Goal: Communication & Community: Participate in discussion

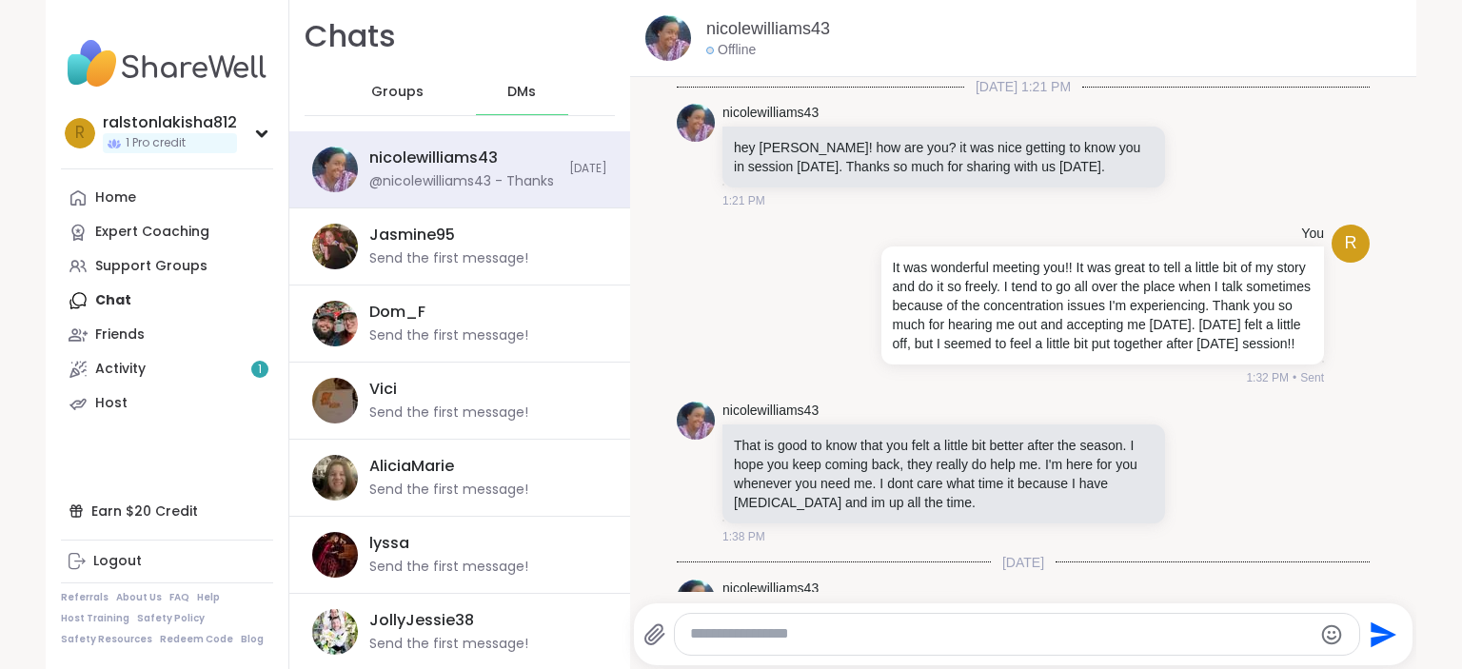
scroll to position [864, 0]
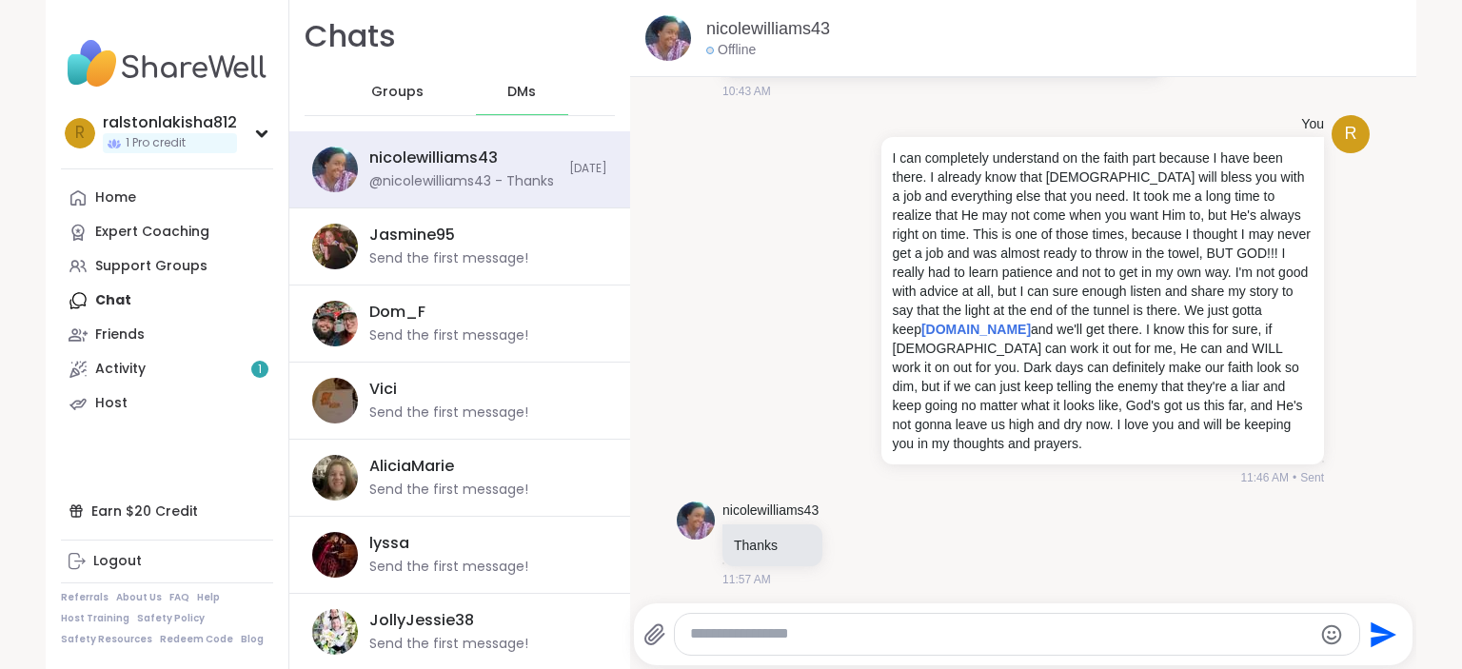
click at [757, 638] on textarea "Type your message" at bounding box center [1000, 634] width 621 height 20
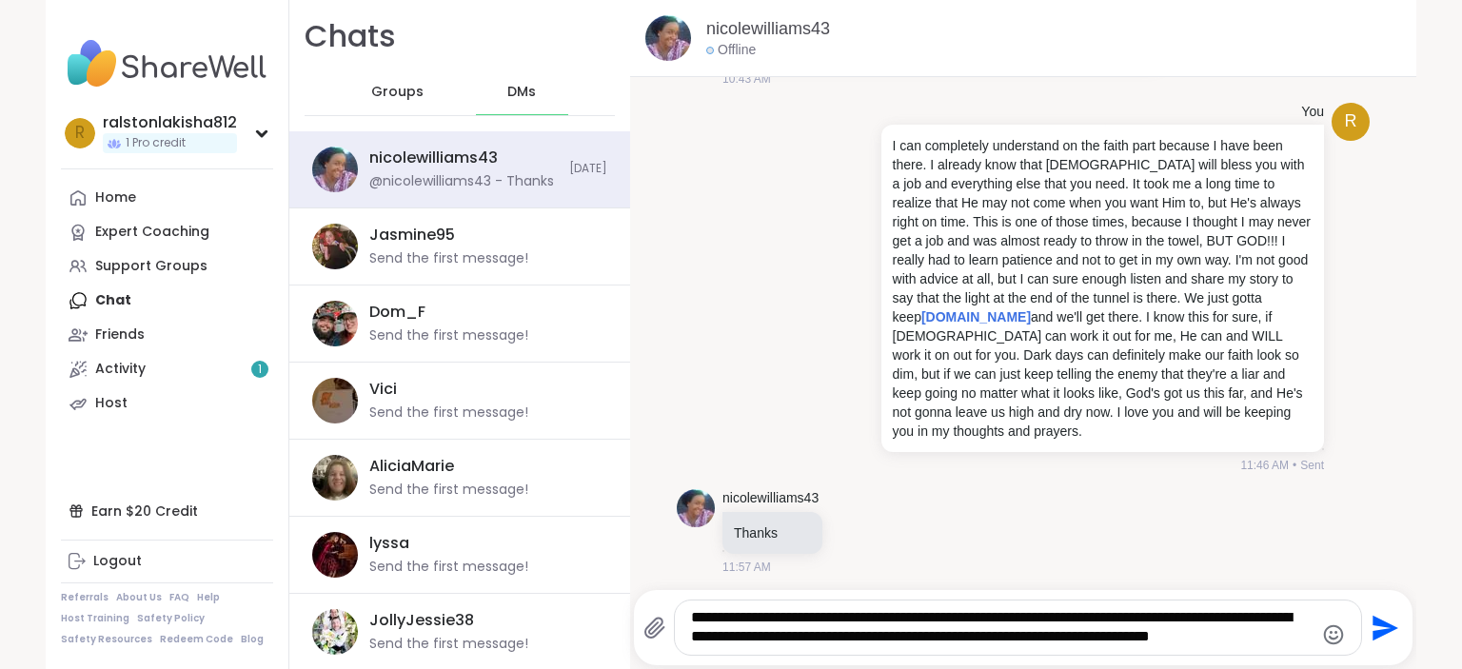
scroll to position [895, 0]
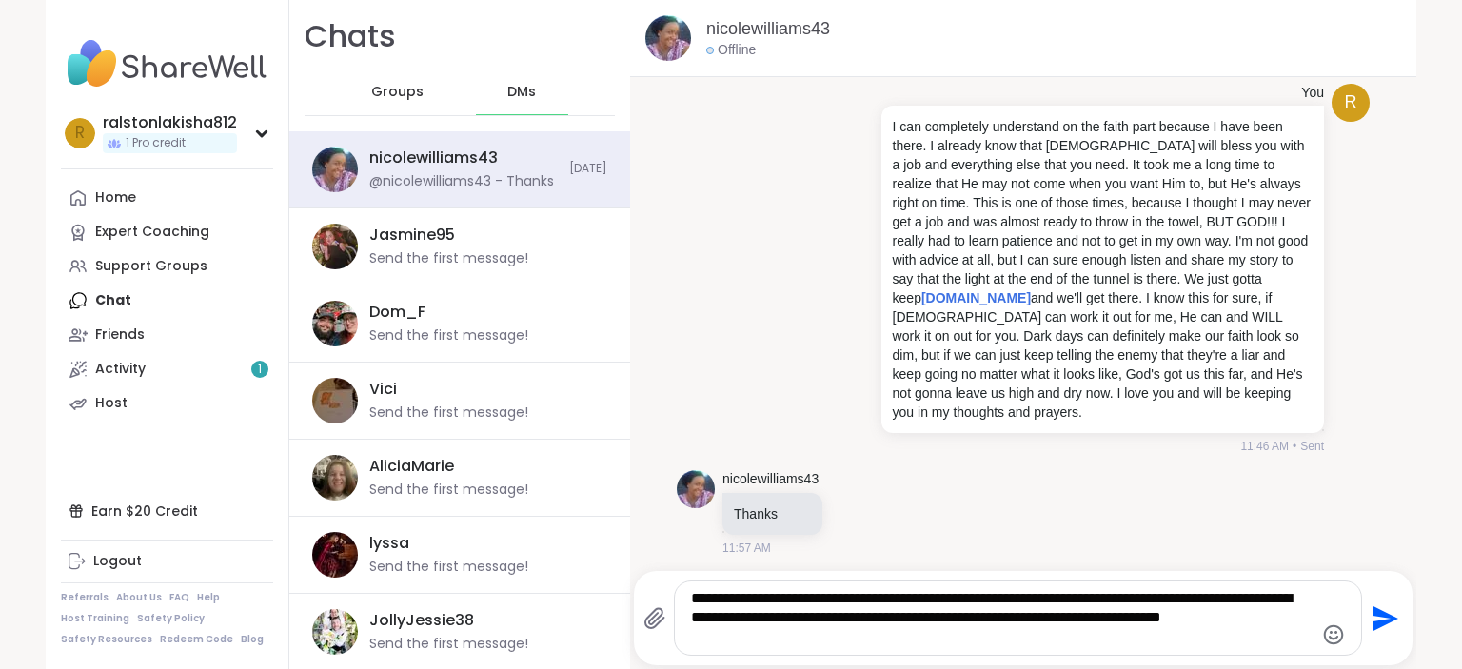
type textarea "**********"
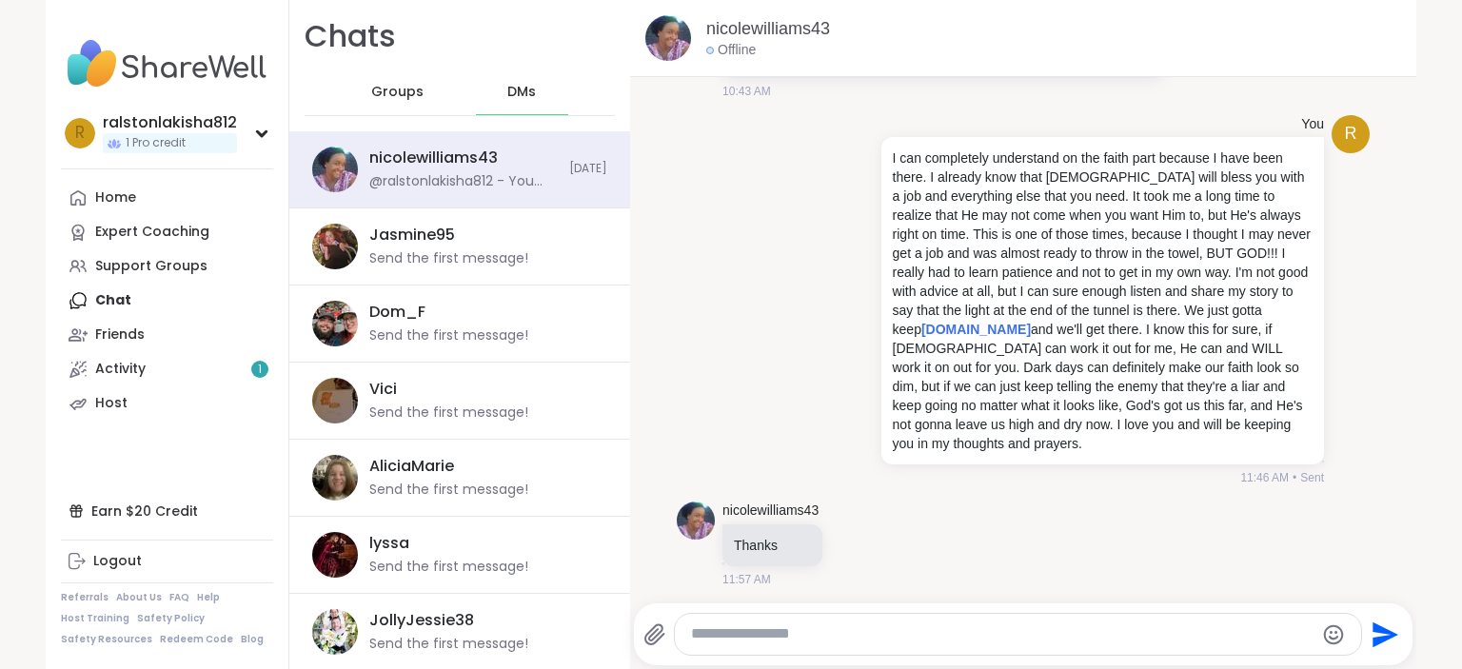
scroll to position [1003, 0]
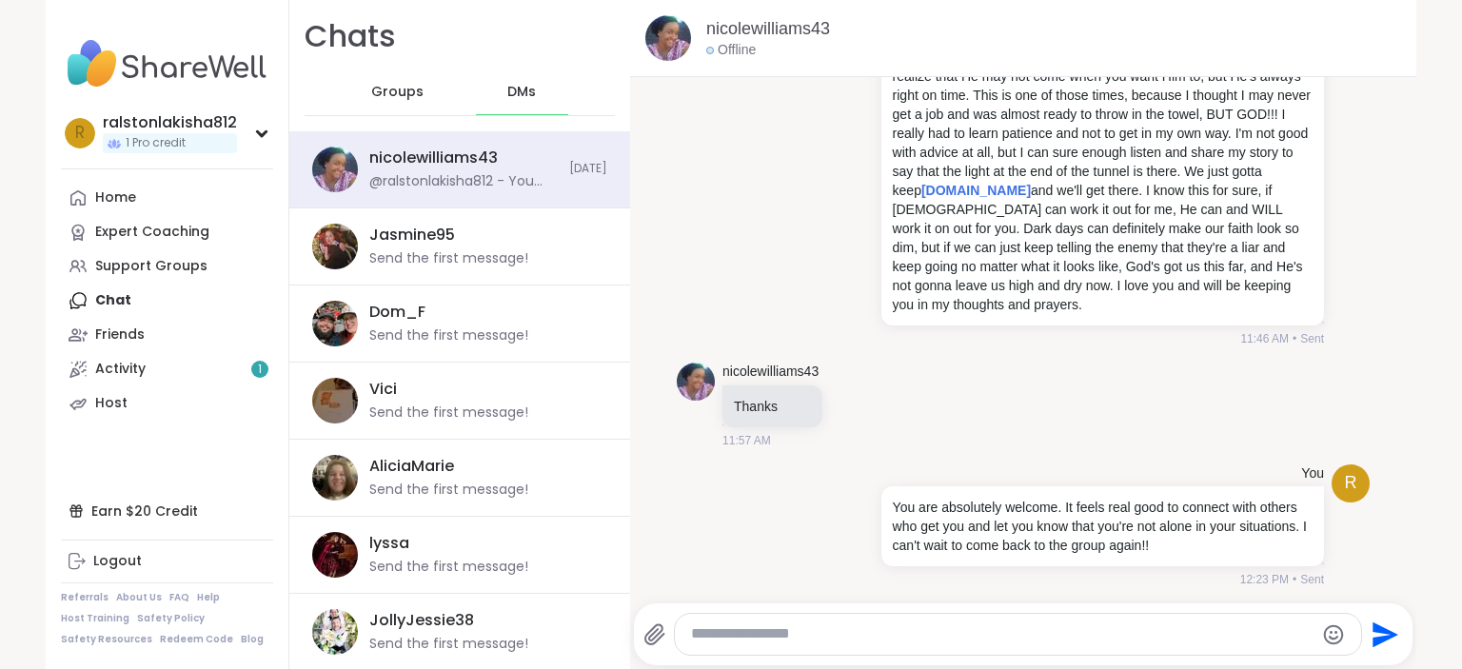
click at [358, 92] on div "Groups" at bounding box center [397, 92] width 93 height 46
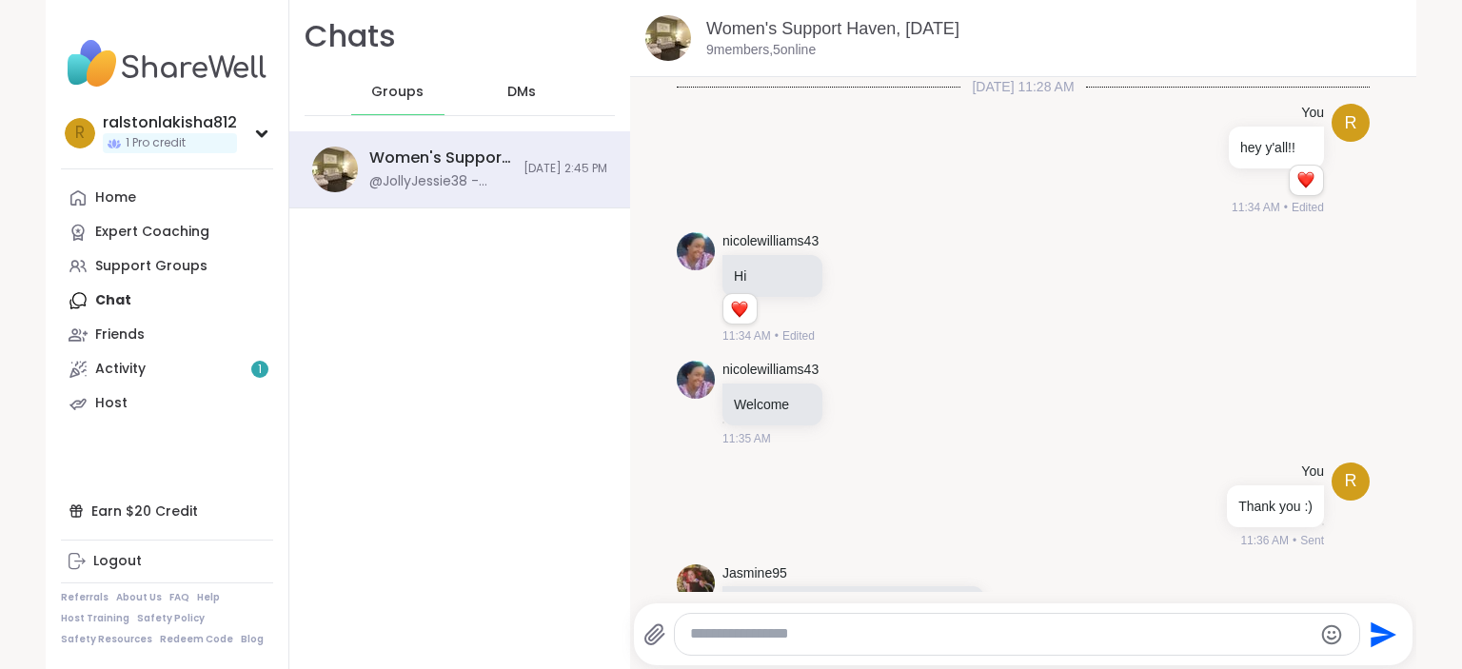
scroll to position [13409, 0]
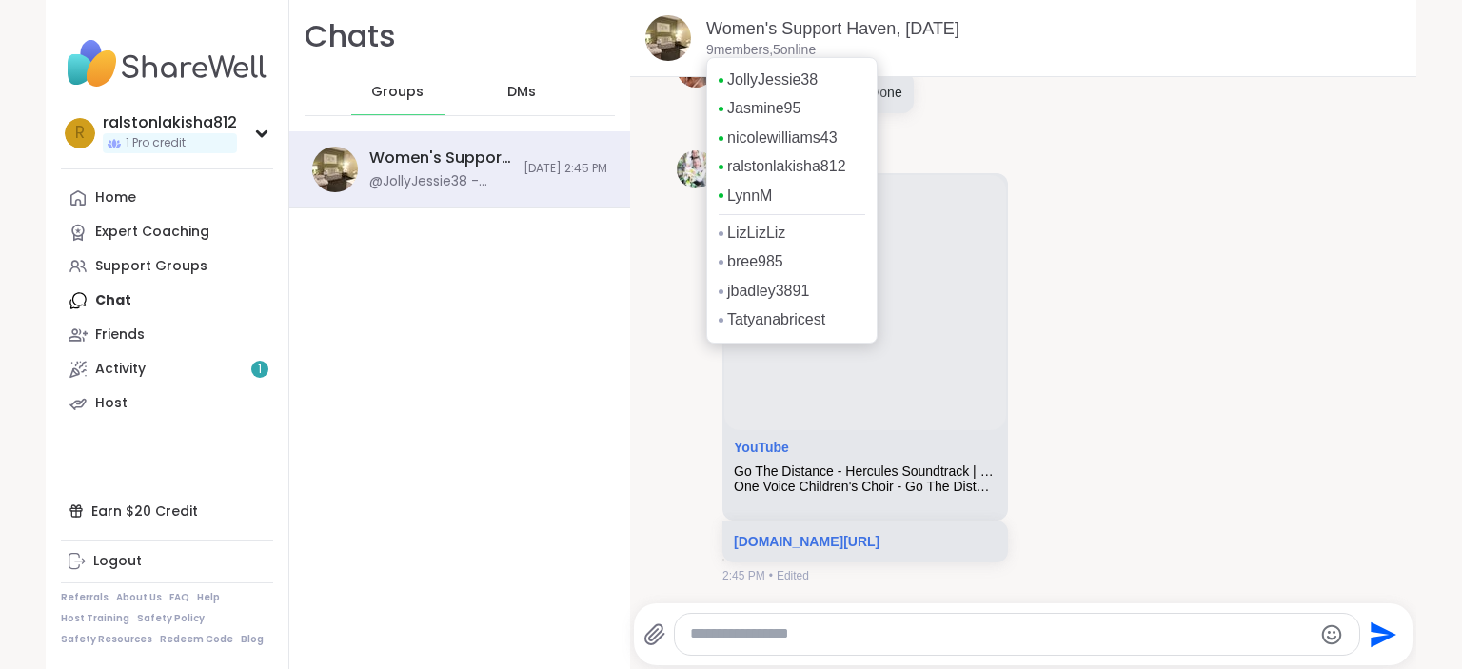
click at [716, 49] on p "9 members, 5 online" at bounding box center [760, 50] width 109 height 19
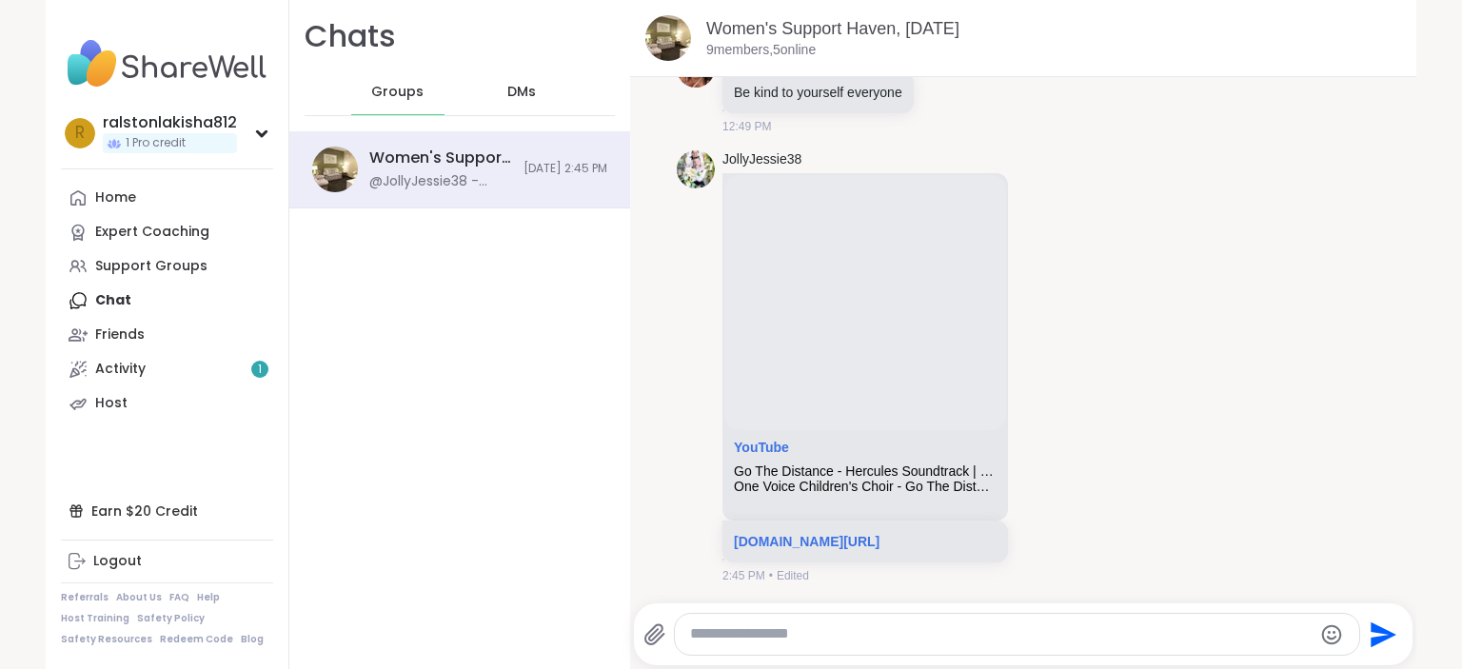
click at [520, 84] on div "DMs" at bounding box center [522, 92] width 93 height 46
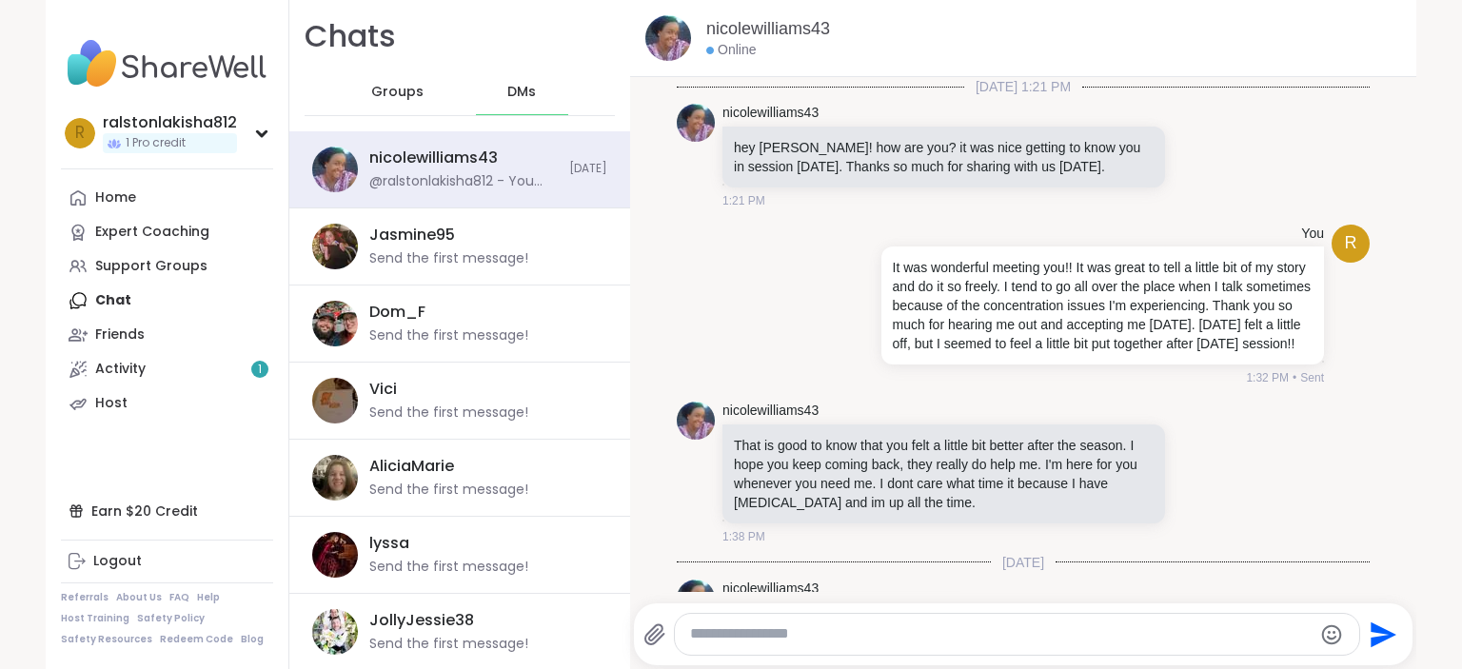
scroll to position [984, 0]
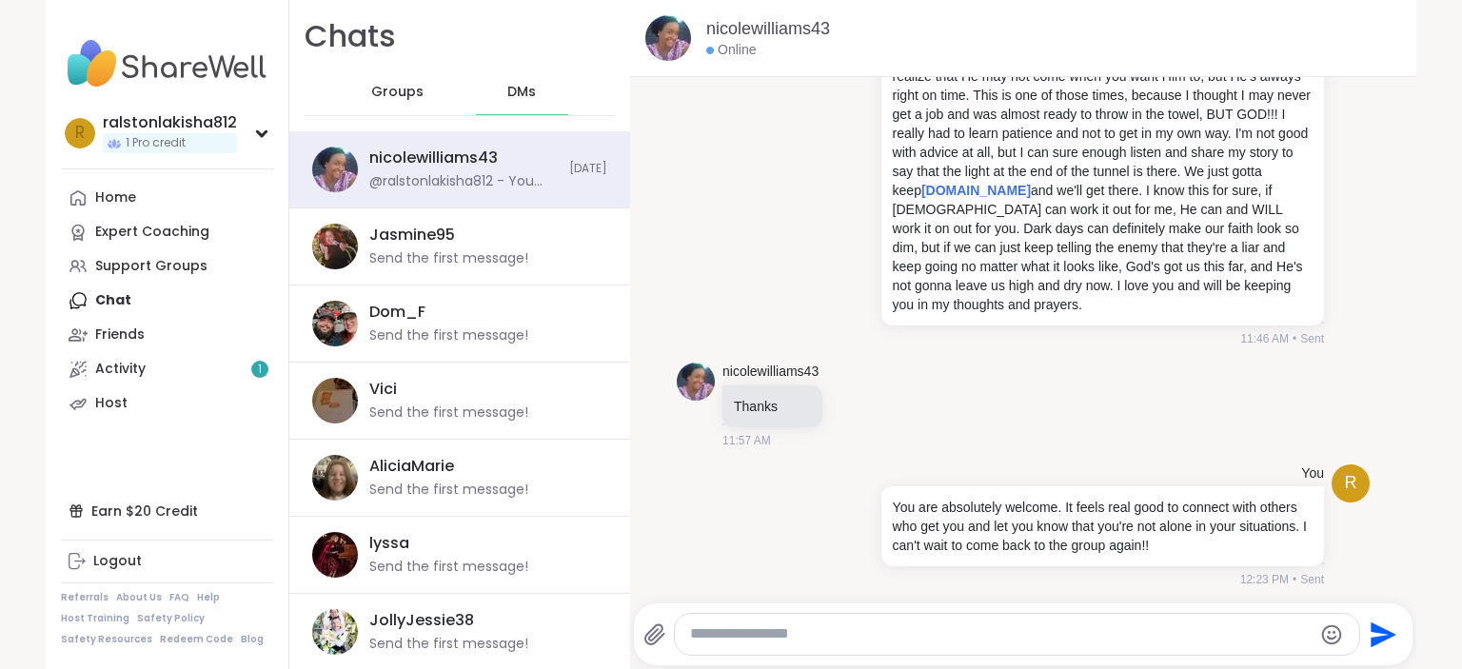
click at [390, 93] on span "Groups" at bounding box center [397, 92] width 52 height 19
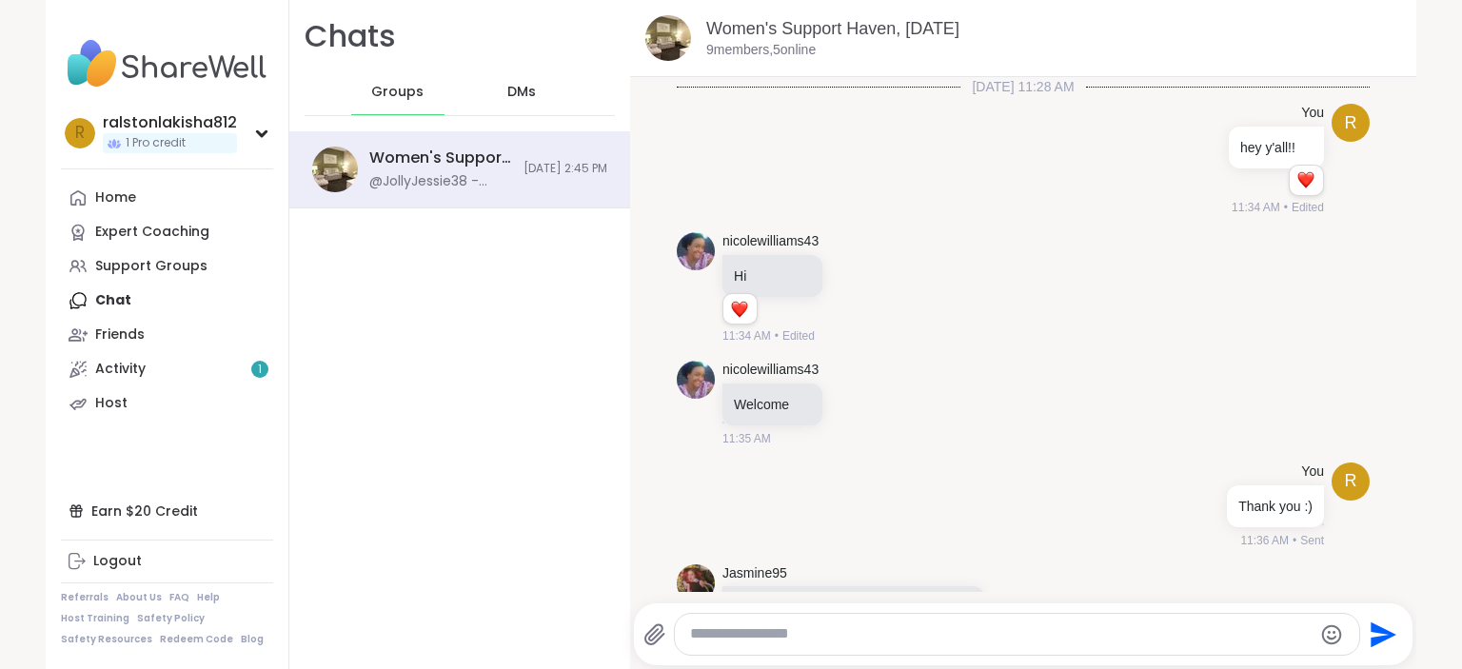
scroll to position [13409, 0]
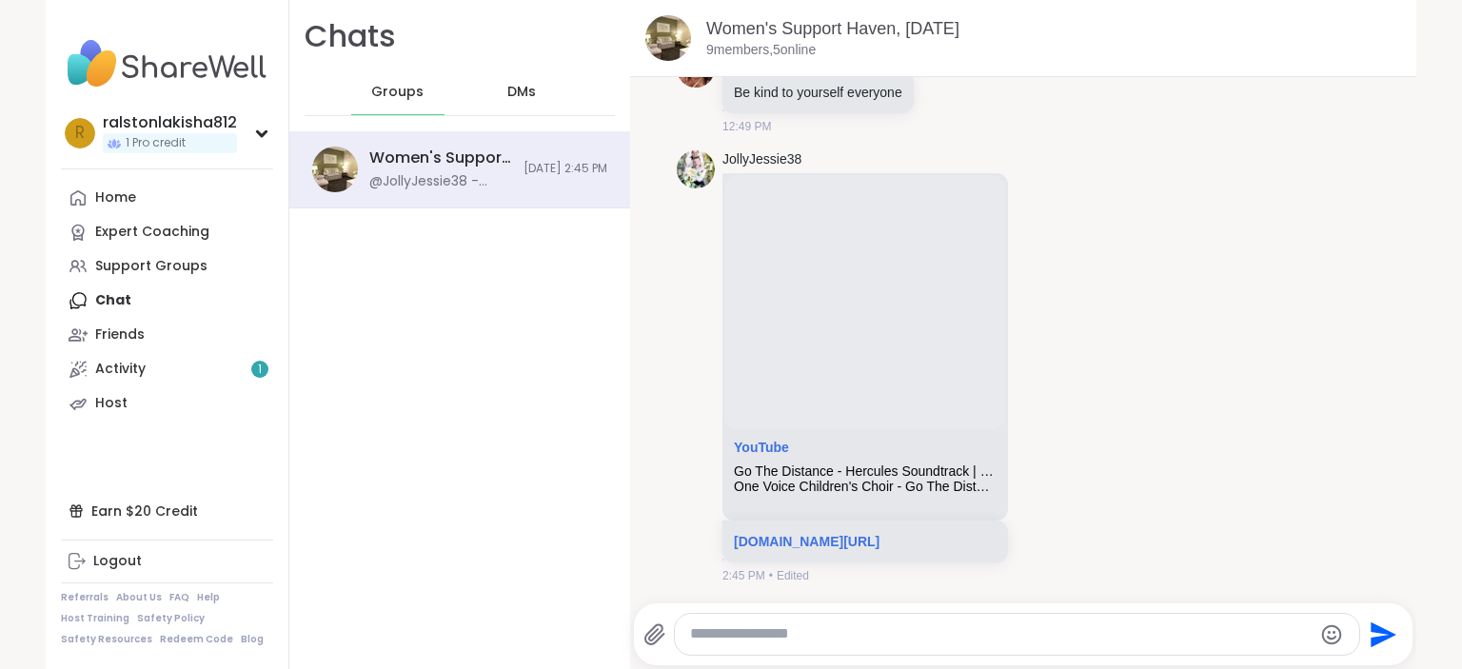
click at [516, 88] on span "DMs" at bounding box center [521, 92] width 29 height 19
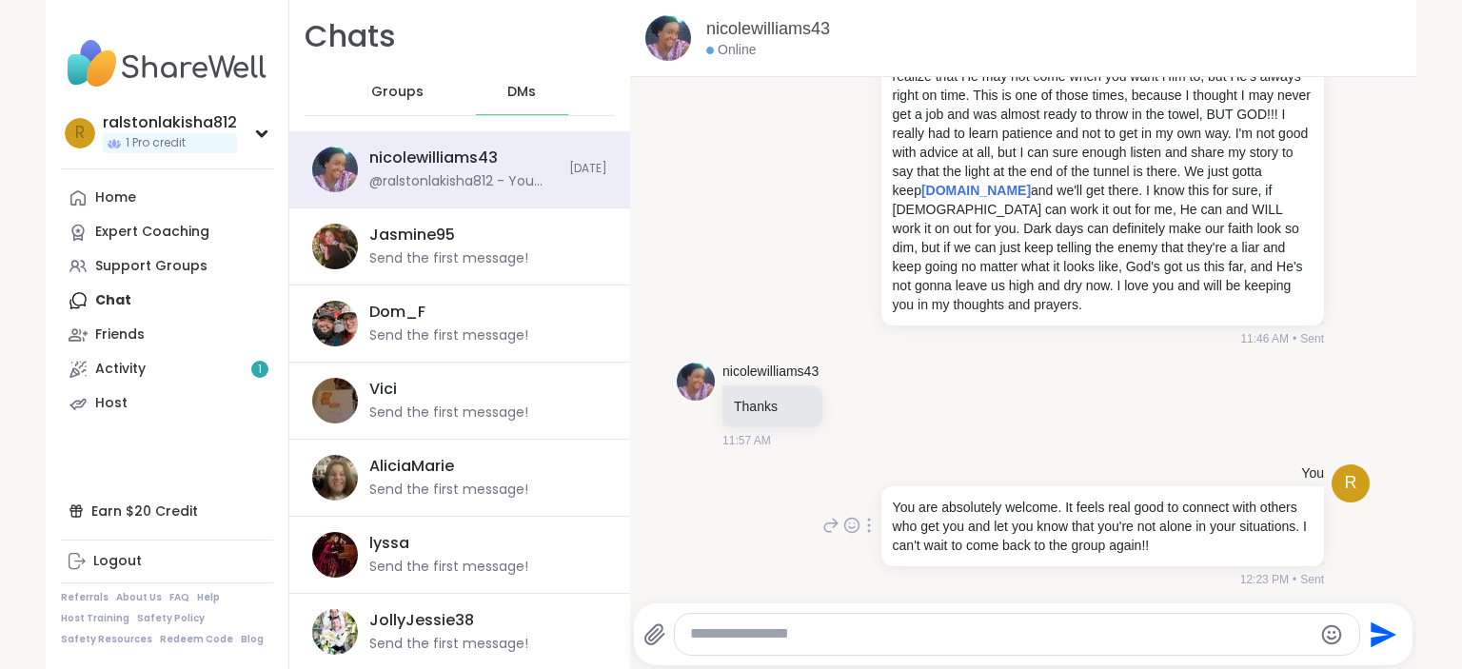
scroll to position [1104, 0]
